Goal: Transaction & Acquisition: Purchase product/service

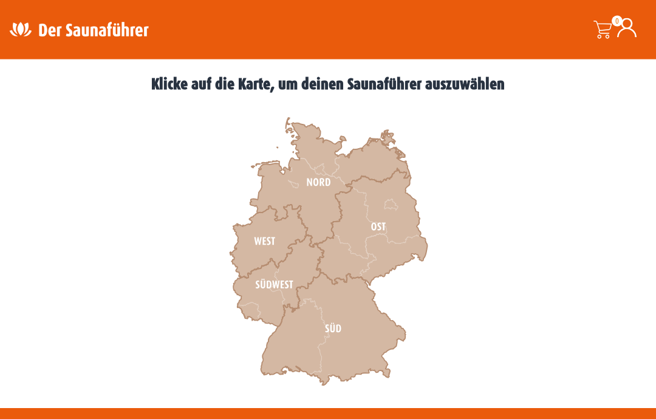
scroll to position [331, 0]
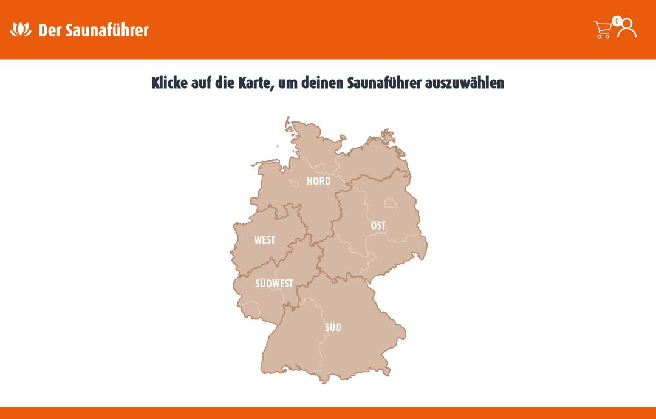
click at [270, 292] on icon at bounding box center [278, 280] width 91 height 92
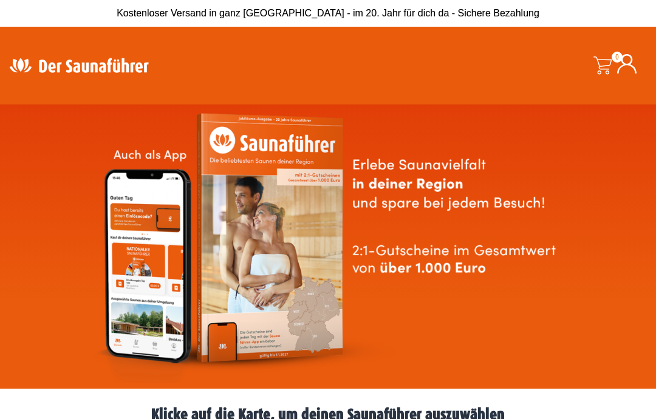
scroll to position [380, 0]
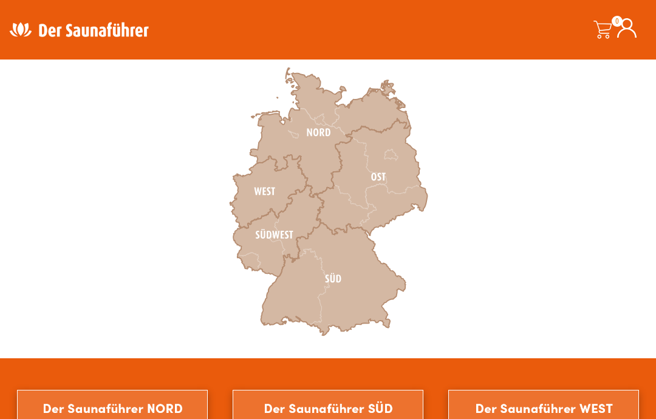
click at [306, 298] on icon at bounding box center [333, 279] width 145 height 113
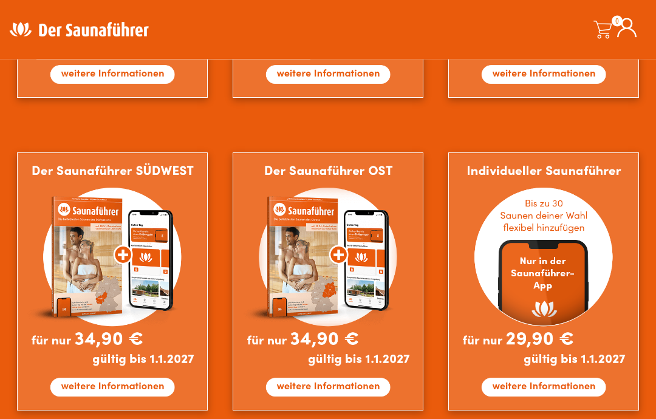
scroll to position [938, 0]
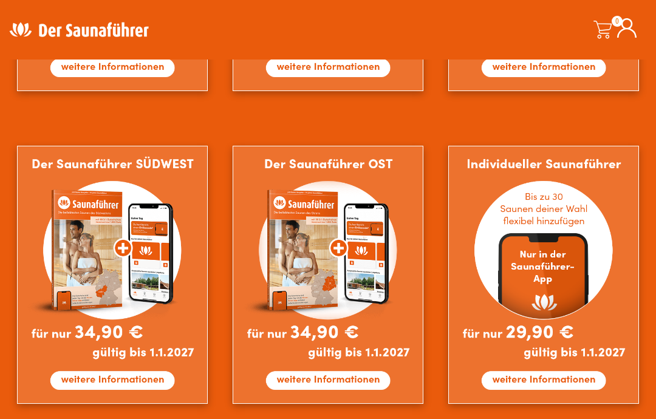
click at [132, 314] on img at bounding box center [112, 275] width 190 height 258
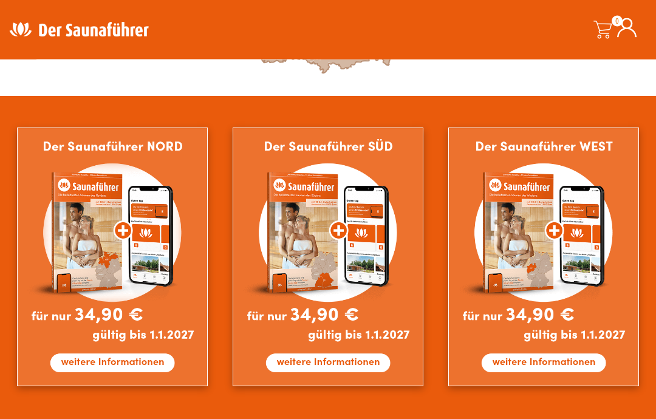
scroll to position [643, 0]
click at [344, 362] on img at bounding box center [328, 257] width 190 height 258
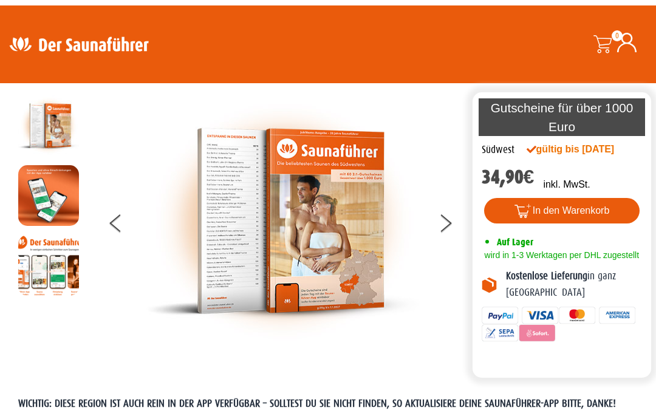
scroll to position [17, 0]
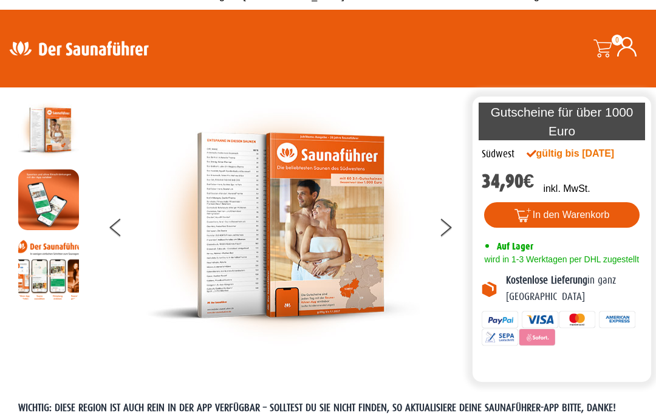
click at [454, 245] on button at bounding box center [453, 229] width 30 height 30
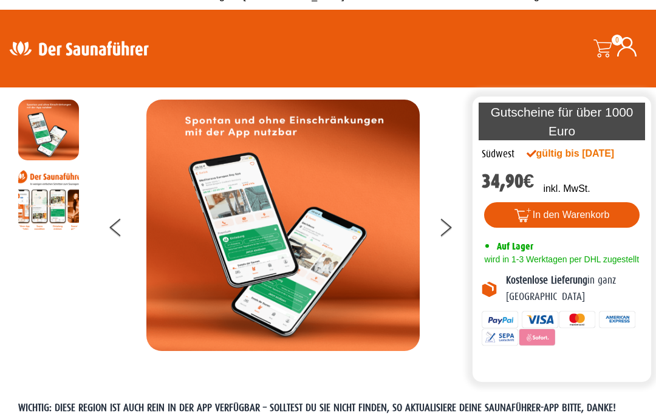
click at [457, 245] on button at bounding box center [453, 229] width 30 height 30
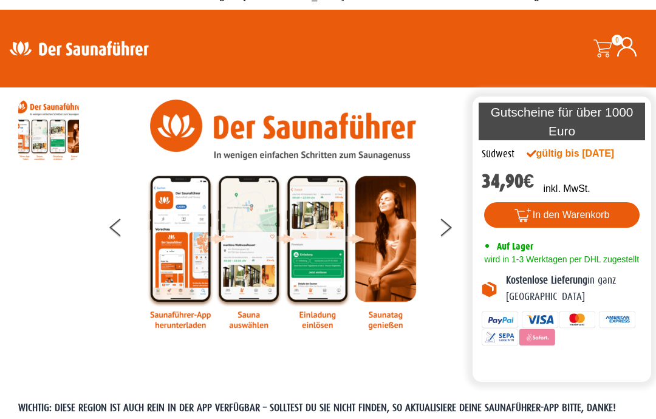
click at [460, 245] on button at bounding box center [453, 229] width 30 height 30
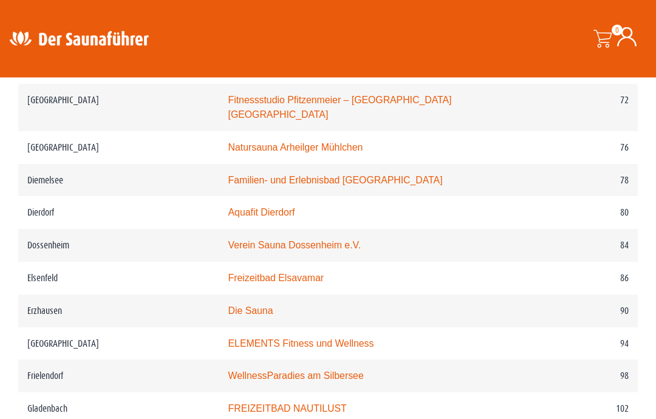
scroll to position [1035, 0]
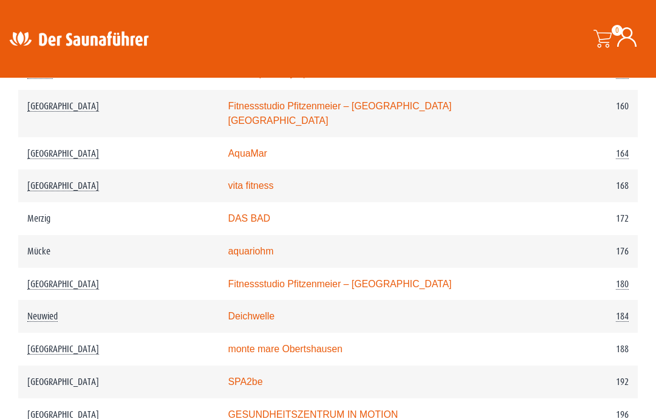
scroll to position [1910, 0]
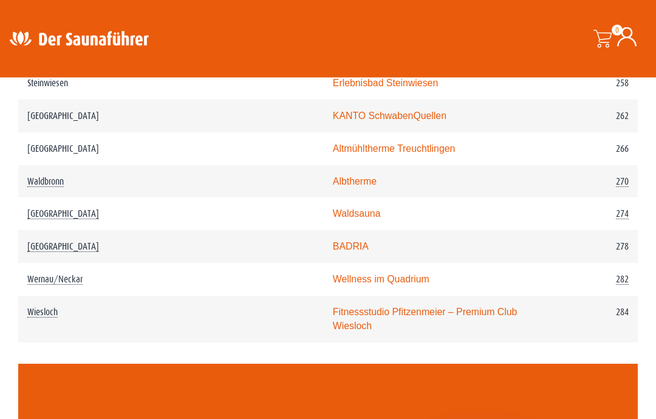
scroll to position [2854, 0]
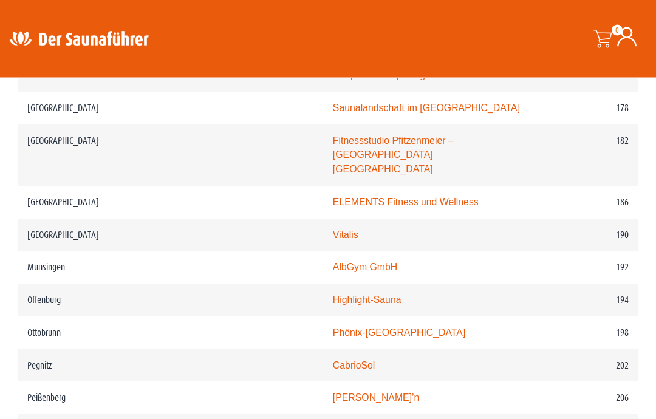
click at [324, 284] on td "Highlight-Sauna" at bounding box center [432, 300] width 217 height 33
click at [412, 284] on td "Highlight-Sauna" at bounding box center [432, 300] width 217 height 33
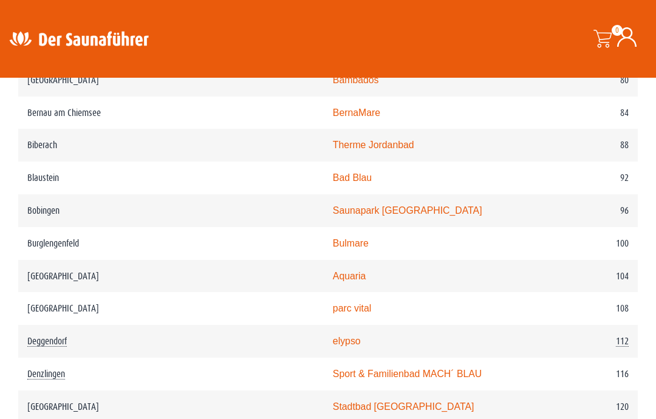
scroll to position [1144, 0]
